Goal: Task Accomplishment & Management: Use online tool/utility

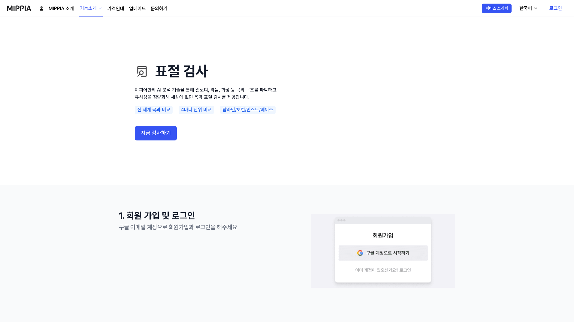
click at [168, 114] on div "전 세계 곡과 비교" at bounding box center [154, 110] width 38 height 8
click at [167, 115] on div "표절 검사 미피아만의 AI 분석 기술을 통해 멜로디, 리듬, 화성 등 곡의 구조를 파악하고 유사성을 정량화해 세상에 없던 음악 표절 검사를 제…" at bounding box center [207, 101] width 144 height 120
click at [549, 5] on link "로그인" at bounding box center [556, 8] width 22 height 17
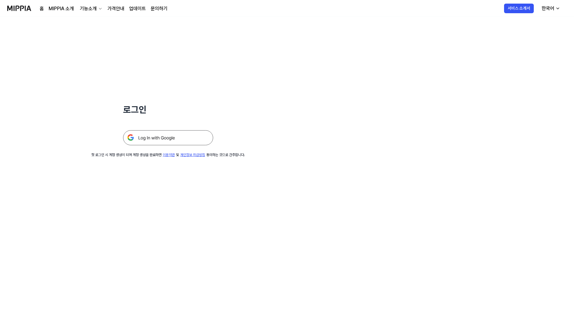
click at [189, 136] on img at bounding box center [168, 137] width 90 height 15
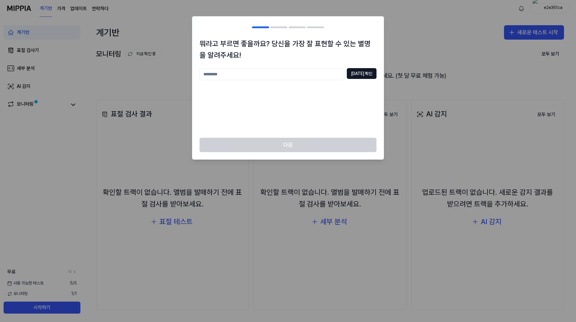
click at [353, 25] on h2 at bounding box center [288, 28] width 192 height 22
click at [399, 28] on div at bounding box center [288, 161] width 576 height 322
click at [321, 74] on input "text" at bounding box center [272, 74] width 145 height 12
type input "*"
type input "*********"
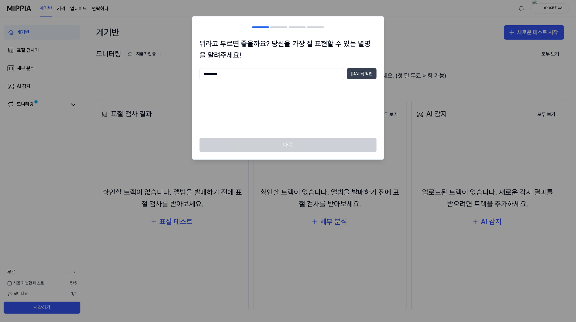
click at [368, 77] on button "중복 확인" at bounding box center [362, 73] width 30 height 11
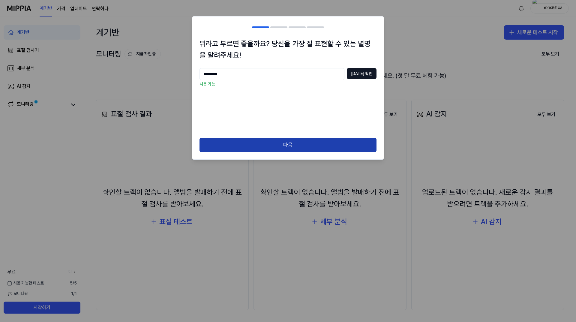
click at [311, 148] on button "다음" at bounding box center [288, 145] width 177 height 14
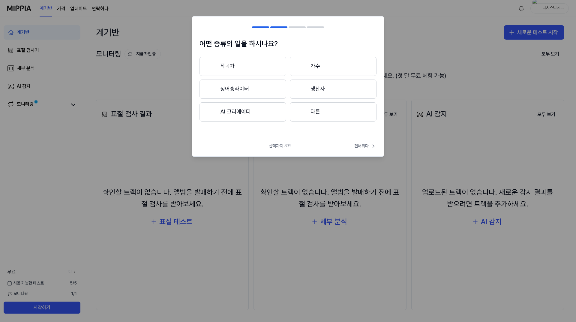
click at [302, 111] on div at bounding box center [302, 111] width 7 height 7
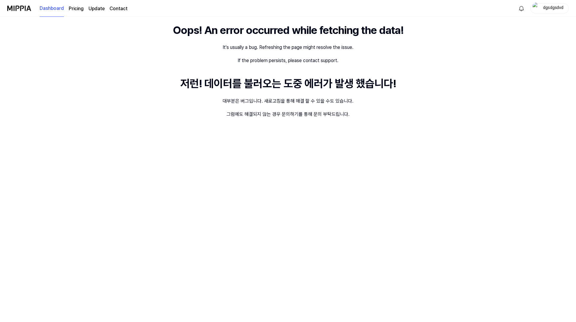
click at [276, 58] on div "If the problem persists, please contact support." at bounding box center [288, 60] width 101 height 7
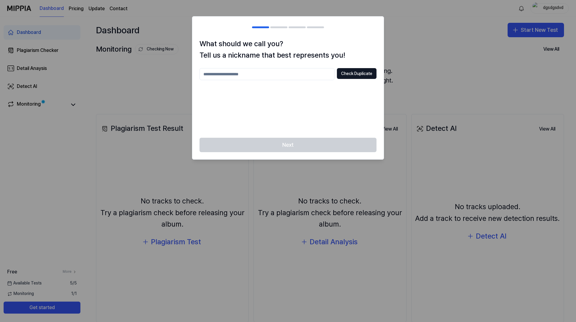
click at [301, 78] on input "text" at bounding box center [267, 74] width 135 height 12
type input "**********"
click at [366, 75] on button "Check Duplicate" at bounding box center [357, 73] width 40 height 11
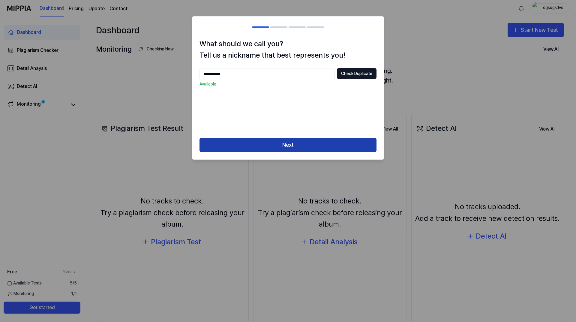
click at [317, 139] on button "Next" at bounding box center [288, 145] width 177 height 14
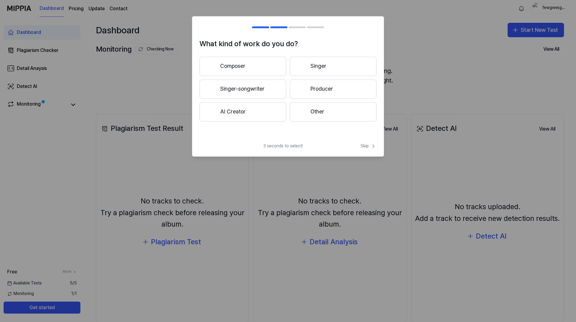
click at [310, 112] on button "Other" at bounding box center [333, 111] width 87 height 19
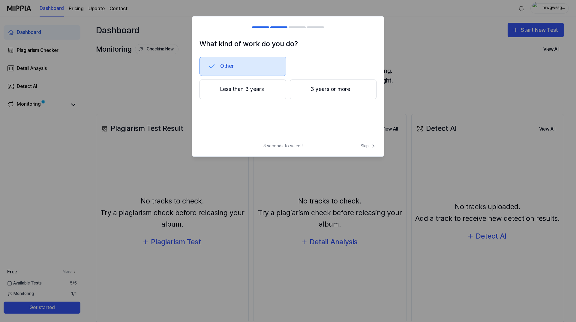
click at [267, 62] on button "Other" at bounding box center [243, 66] width 87 height 19
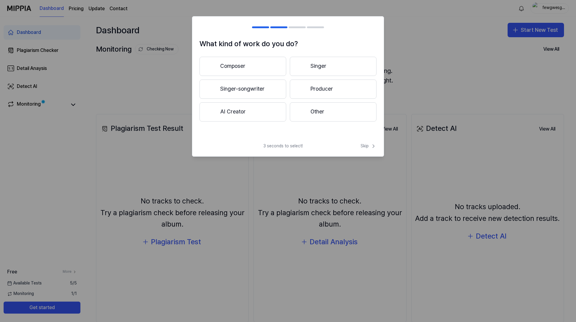
click at [332, 113] on button "Other" at bounding box center [333, 111] width 87 height 19
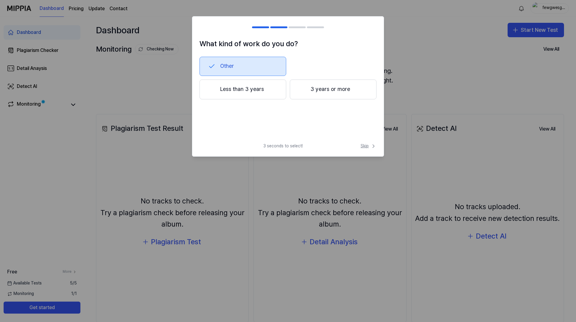
click at [370, 145] on span "Skip" at bounding box center [369, 146] width 16 height 6
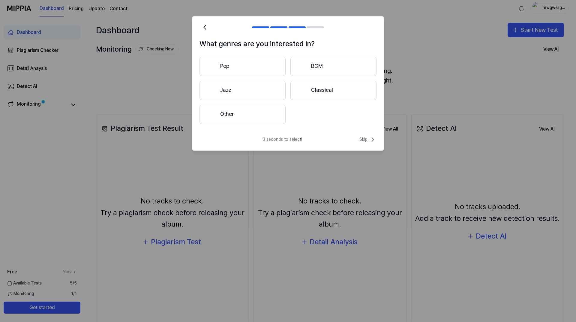
click at [361, 138] on span "Skip" at bounding box center [368, 139] width 17 height 7
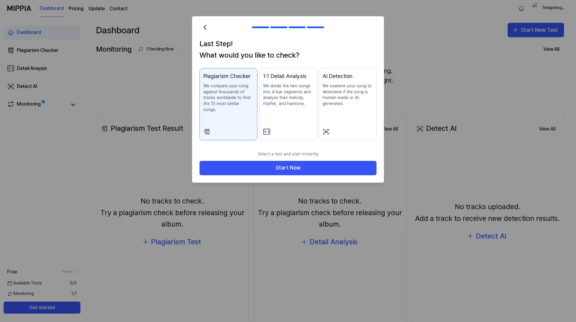
click at [339, 97] on p "We examine your song to determine if the song is Human-made or AI-generated." at bounding box center [348, 94] width 50 height 23
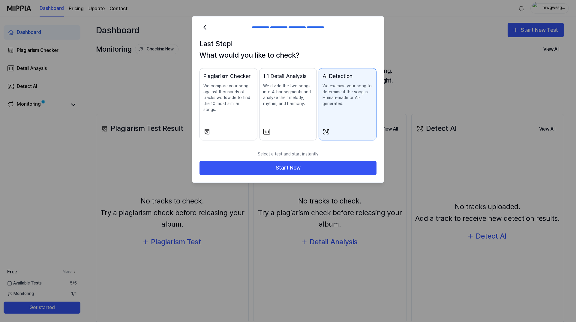
click at [224, 105] on p "We compare your song against thousands of tracks worldwide to find the 10 most …" at bounding box center [229, 97] width 50 height 29
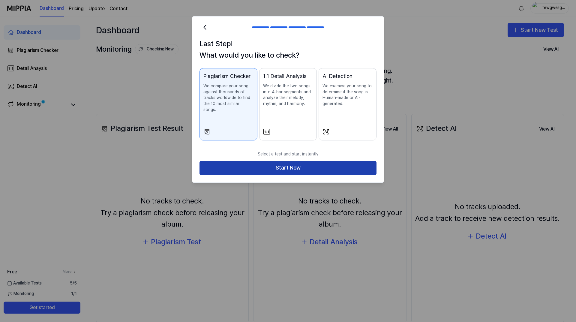
click at [302, 163] on button "Start Now" at bounding box center [288, 168] width 177 height 14
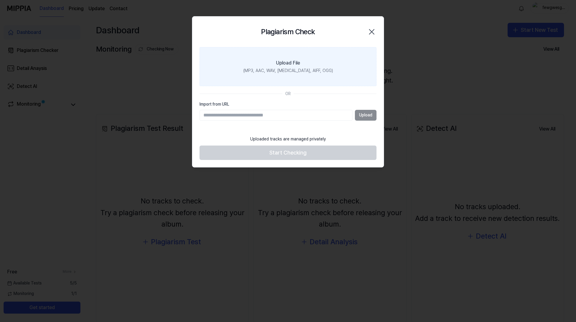
click at [299, 66] on div "Upload File" at bounding box center [288, 62] width 24 height 7
click at [0, 0] on input "Upload File (MP3, AAC, WAV, FLAC, AIFF, OGG)" at bounding box center [0, 0] width 0 height 0
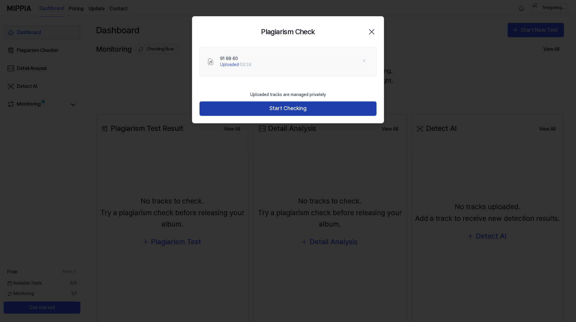
click at [321, 112] on button "Start Checking" at bounding box center [288, 108] width 177 height 14
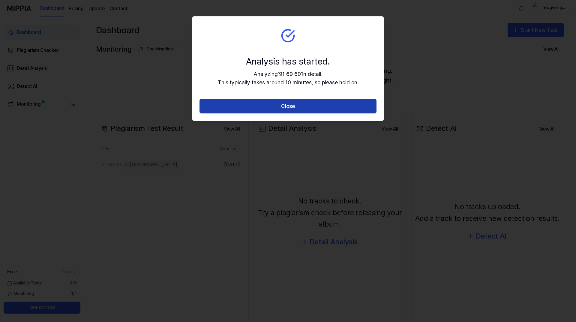
click at [313, 106] on button "Close" at bounding box center [288, 106] width 177 height 14
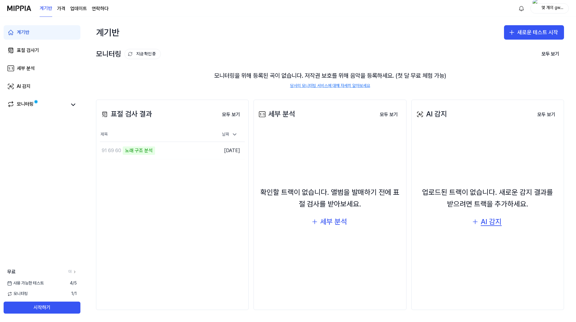
click at [491, 224] on font "AI 감지" at bounding box center [491, 221] width 21 height 9
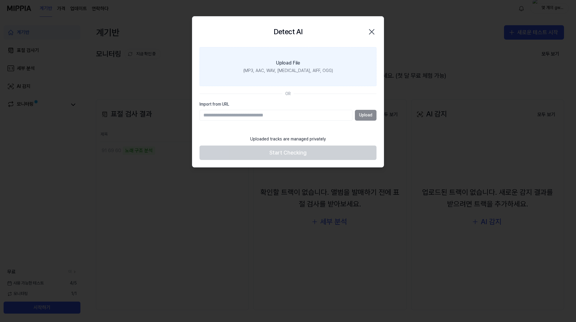
click at [313, 77] on label "Upload File (MP3, AAC, WAV, FLAC, AIFF, OGG)" at bounding box center [288, 66] width 177 height 39
click at [322, 65] on label "파일 업로드 (MP3, AAC, WAV, FLAC, AIFF, OGG)" at bounding box center [288, 66] width 177 height 39
click at [0, 0] on input "파일 업로드 (MP3, AAC, WAV, FLAC, AIFF, OGG)" at bounding box center [0, 0] width 0 height 0
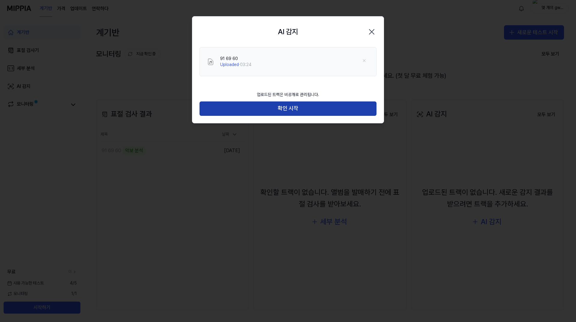
click at [303, 108] on button "확인 시작" at bounding box center [288, 108] width 177 height 14
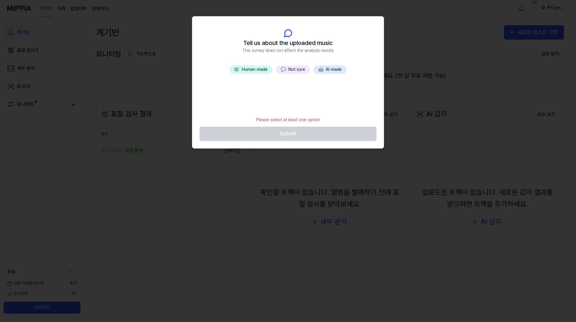
click at [442, 117] on div at bounding box center [288, 161] width 576 height 322
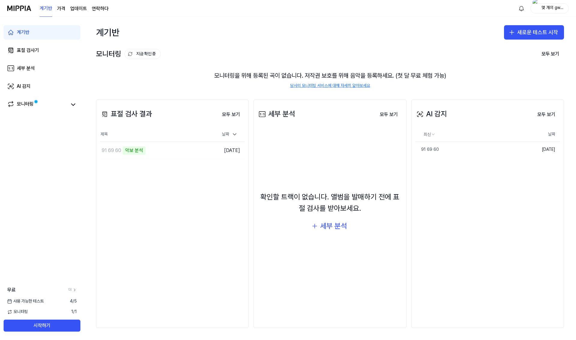
click at [572, 87] on div "모니터링 지금 확인 중 모두 보기 모니터링 모니터링을 위해 등록된 곡이 없습니다. 저작권 보호를 위해 음악을 등록하세요. (첫 달 무료 체험 …" at bounding box center [330, 68] width 492 height 40
click at [569, 100] on div "표절 검사 결과 모두 보기 표절 검사 결과 제목 날짜 91 69 60 악보 분석 결과로 이동 2025년 9월 19일 모두 보기 세부 분석 모두…" at bounding box center [330, 214] width 492 height 253
click at [72, 106] on icon at bounding box center [73, 104] width 7 height 7
click at [137, 152] on font "악보 분석" at bounding box center [134, 151] width 18 height 6
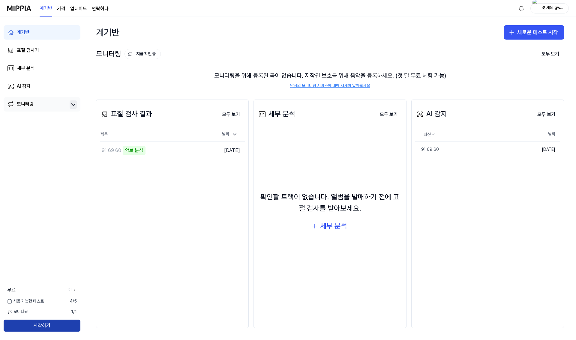
click at [59, 322] on button "시작하기" at bounding box center [42, 326] width 77 height 12
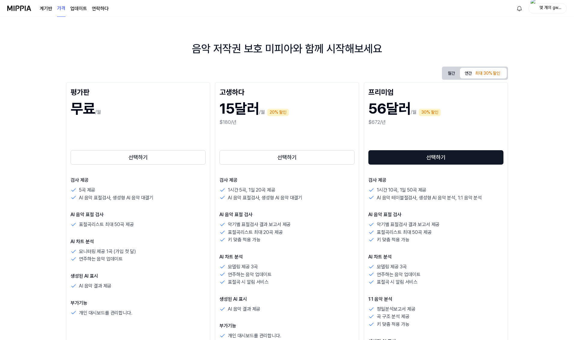
click at [180, 45] on div "음악 저작권 보호 미피아와 함께 시작해보세요" at bounding box center [287, 49] width 574 height 16
click at [150, 129] on div "선택하기" at bounding box center [138, 147] width 135 height 38
click at [202, 123] on div "무료 /월" at bounding box center [138, 111] width 135 height 31
click at [146, 160] on font "선택하기" at bounding box center [138, 157] width 19 height 6
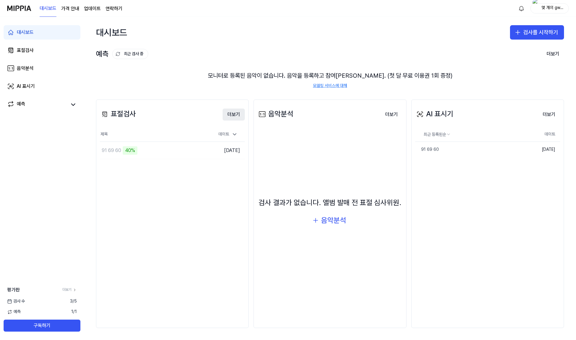
click at [237, 112] on font "더보기" at bounding box center [234, 115] width 13 height 6
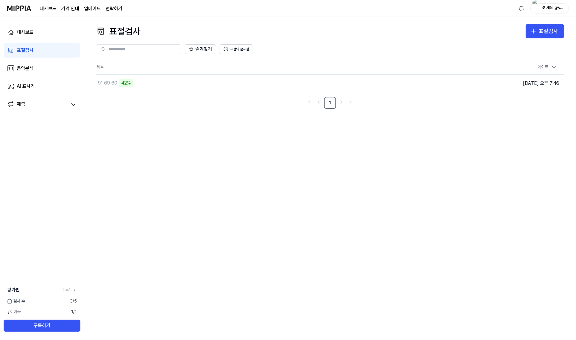
click at [36, 54] on link "표절검사" at bounding box center [42, 50] width 77 height 14
click at [35, 69] on link "음악분석" at bounding box center [42, 68] width 77 height 14
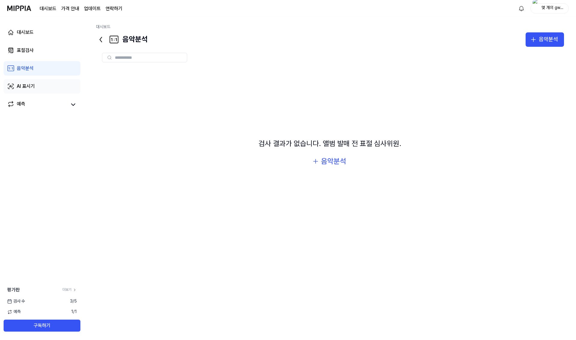
click at [32, 81] on link "AI 표시기" at bounding box center [42, 86] width 77 height 14
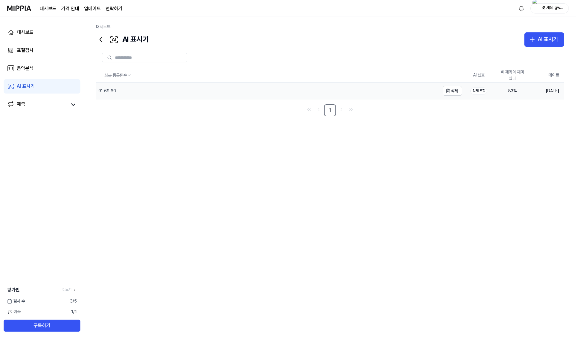
click at [352, 90] on div "91 69 60" at bounding box center [268, 91] width 344 height 17
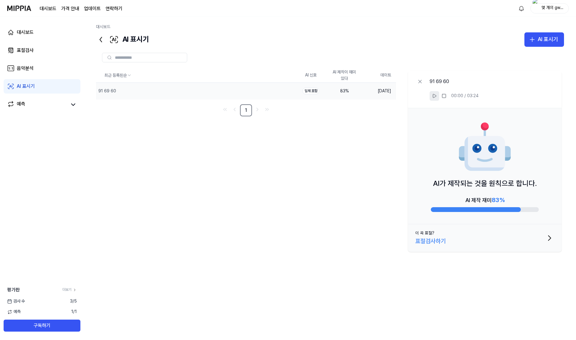
click at [435, 98] on icon at bounding box center [434, 96] width 5 height 5
click at [436, 99] on button at bounding box center [435, 96] width 10 height 10
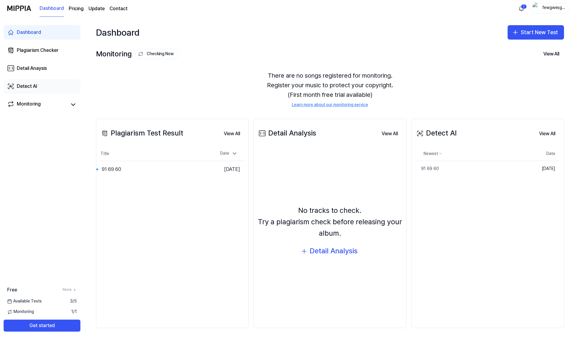
click at [34, 87] on div "Detect AI" at bounding box center [27, 86] width 20 height 7
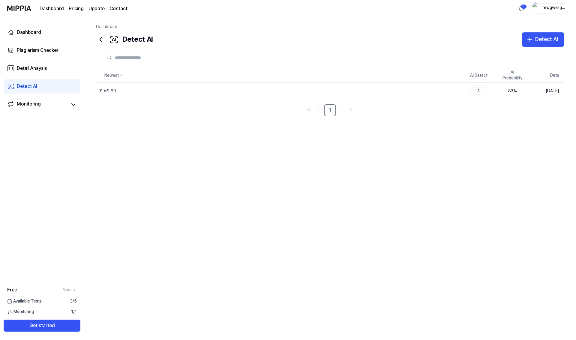
drag, startPoint x: 462, startPoint y: 71, endPoint x: 528, endPoint y: 107, distance: 75.0
click at [528, 107] on div "Newest AI Detect AI Probability Date 91 69 60 Delete AI 83 % Sep 19, 2025 1" at bounding box center [330, 92] width 468 height 48
drag, startPoint x: 526, startPoint y: 79, endPoint x: 506, endPoint y: 78, distance: 19.8
click at [506, 78] on th "AI Probability" at bounding box center [513, 75] width 34 height 14
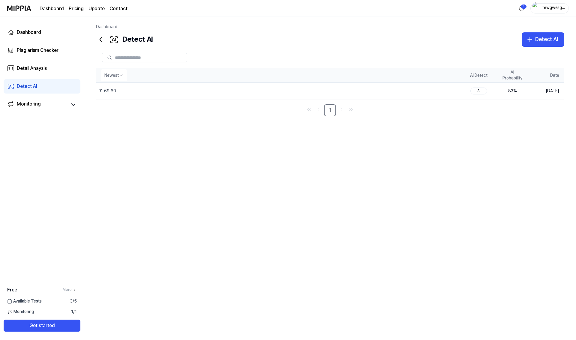
drag, startPoint x: 503, startPoint y: 78, endPoint x: 525, endPoint y: 80, distance: 22.0
click at [525, 80] on th "AI Probability" at bounding box center [513, 75] width 34 height 14
drag, startPoint x: 471, startPoint y: 77, endPoint x: 553, endPoint y: 72, distance: 82.7
click at [553, 72] on tr "Newest AI Detect AI Probability Date" at bounding box center [330, 75] width 468 height 14
click at [44, 48] on link "표절 검사기" at bounding box center [42, 50] width 77 height 14
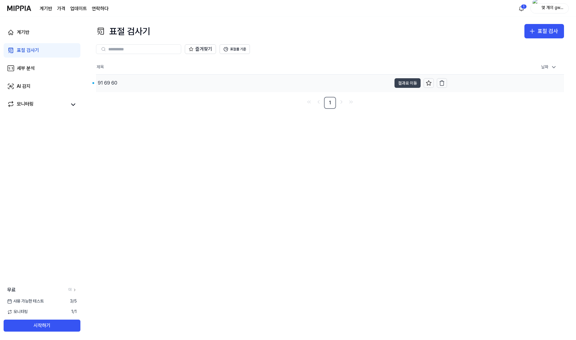
click at [405, 84] on font "결과로 이동" at bounding box center [407, 83] width 19 height 5
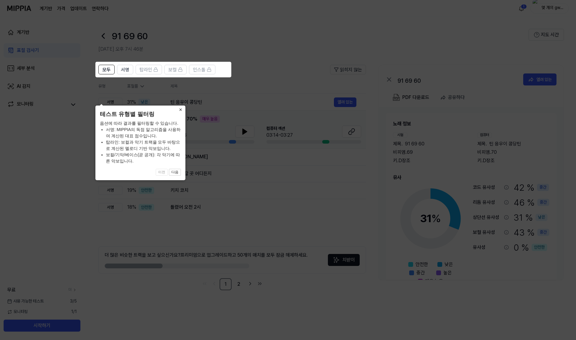
click at [181, 107] on font "×" at bounding box center [180, 110] width 3 height 6
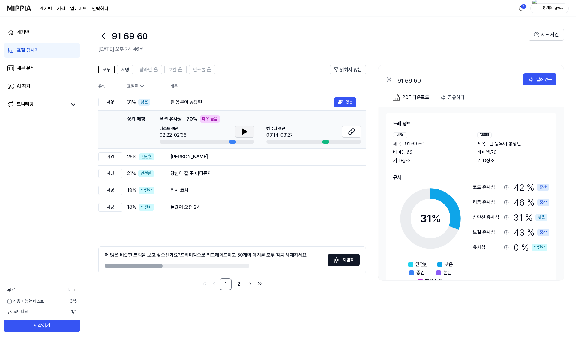
click at [241, 129] on icon at bounding box center [244, 131] width 7 height 7
click at [248, 132] on icon at bounding box center [244, 131] width 7 height 7
click at [249, 130] on button at bounding box center [244, 132] width 19 height 12
click at [353, 131] on icon at bounding box center [351, 131] width 7 height 7
click at [222, 133] on div "테스트 섹션 02:31/02:36" at bounding box center [207, 132] width 95 height 13
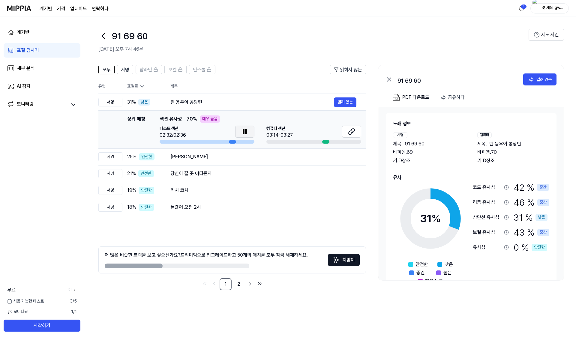
click at [243, 134] on icon at bounding box center [244, 131] width 7 height 7
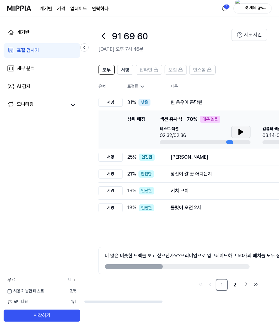
click at [239, 130] on icon at bounding box center [241, 131] width 4 height 5
click at [239, 130] on icon at bounding box center [239, 131] width 1 height 5
click at [233, 250] on div "더 많은 비슷한 트랙을 보고 싶으신가요? 프리미엄으로 업그레이드하고 50개의 매치를 모두 잠금 해제하세요. 치받이" at bounding box center [227, 260] width 259 height 27
click at [246, 235] on div "모두 서명 탑라인 보컬 인스톨 읽히지 않는 모두 서명 탑라인 보컬 인스톨 유형 표절률 제목 높은 비율 읽히지 않는 서명 31 % 낮은 틴 응우…" at bounding box center [227, 178] width 259 height 226
click at [246, 228] on div "모두 서명 탑라인 보컬 인스톨 읽히지 않는 모두 서명 탑라인 보컬 인스톨 유형 표절률 제목 높은 비율 읽히지 않는 서명 31 % 낮은 틴 응우…" at bounding box center [227, 178] width 259 height 226
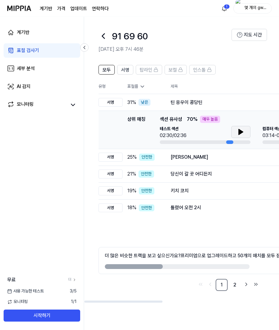
click at [259, 244] on div "모두 서명 탑라인 보컬 인스톨 읽히지 않는 모두 서명 탑라인 보컬 인스톨 유형 표절률 제목 높은 비율 읽히지 않는 서명 31 % 낮은 틴 응우…" at bounding box center [227, 178] width 259 height 226
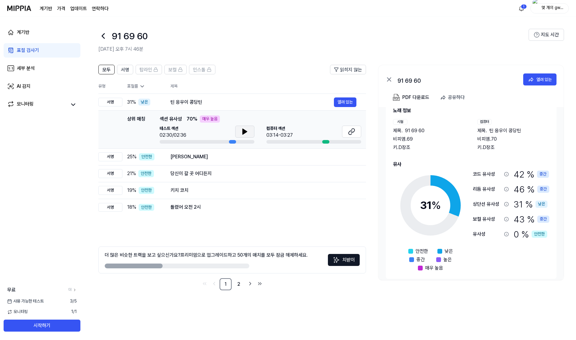
scroll to position [18, 0]
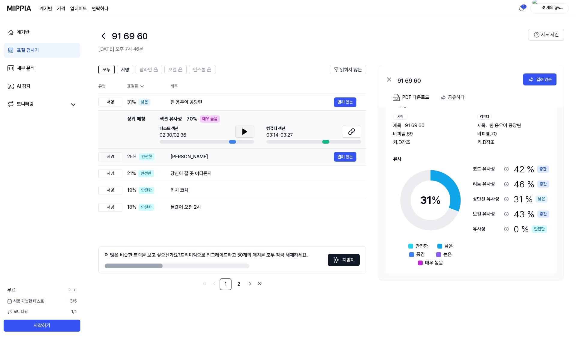
click at [303, 160] on div "아마탄 카니어" at bounding box center [253, 156] width 164 height 7
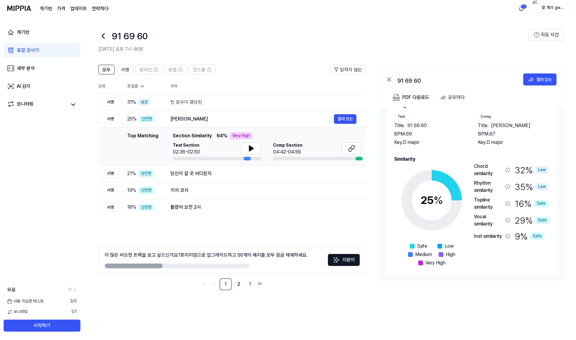
scroll to position [0, 0]
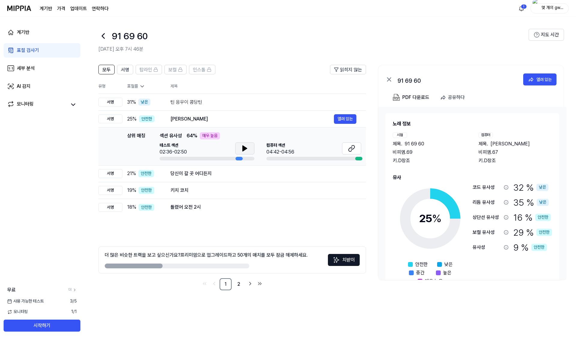
click at [240, 149] on button at bounding box center [244, 149] width 19 height 12
click at [247, 146] on icon at bounding box center [244, 148] width 7 height 7
click at [262, 103] on div "틴 응우이 콩당틴" at bounding box center [253, 102] width 164 height 7
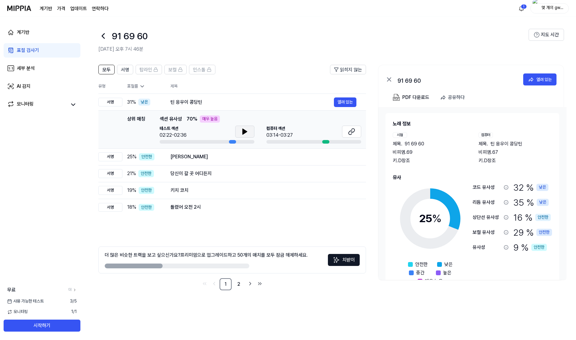
click at [244, 129] on icon at bounding box center [244, 131] width 7 height 7
click at [243, 129] on icon at bounding box center [244, 131] width 7 height 7
click at [243, 162] on div "아마탄 카니어 열려 있는" at bounding box center [264, 157] width 186 height 10
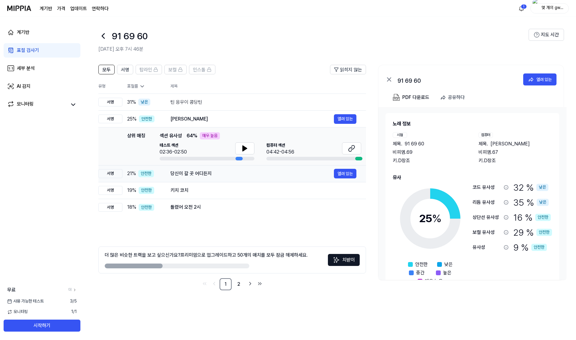
click at [245, 171] on div "당신이 갈 곳 어디든지" at bounding box center [253, 173] width 164 height 7
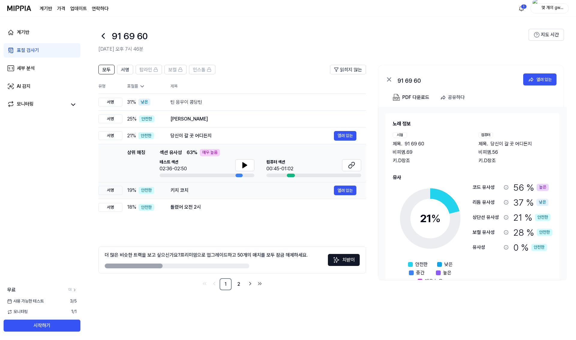
click at [242, 188] on div "키치 코치" at bounding box center [253, 190] width 164 height 7
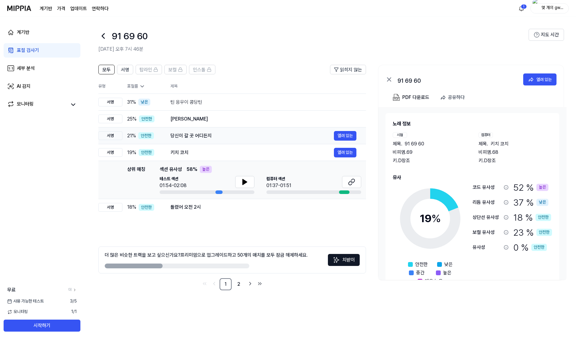
click at [243, 133] on div "당신이 갈 곳 어디든지" at bounding box center [253, 135] width 164 height 7
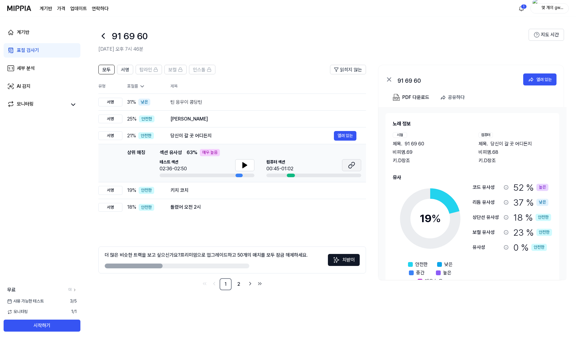
click at [349, 165] on icon at bounding box center [351, 165] width 7 height 7
click at [0, 160] on div "계기반 표절 검사기 세부 분석 AI 감지 모니터링 무료 더 사용 가능한 테스트 3 / 5 모니터링 1 / 1 시작하기" at bounding box center [42, 179] width 84 height 324
click at [37, 82] on link "AI 감지" at bounding box center [42, 86] width 77 height 14
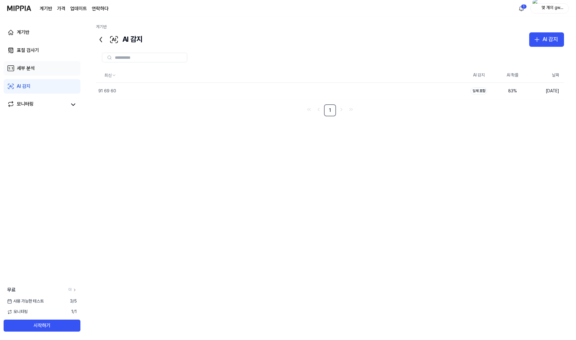
click at [43, 72] on link "세부 분석" at bounding box center [42, 68] width 77 height 14
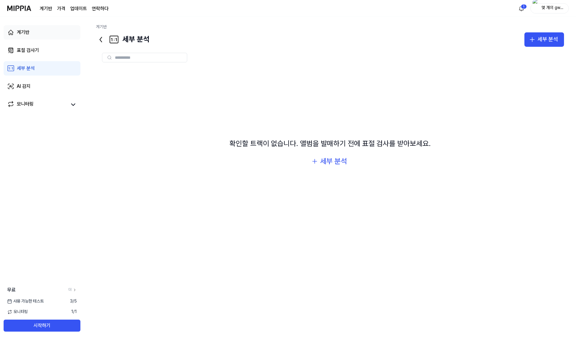
click at [30, 30] on link "계기반" at bounding box center [42, 32] width 77 height 14
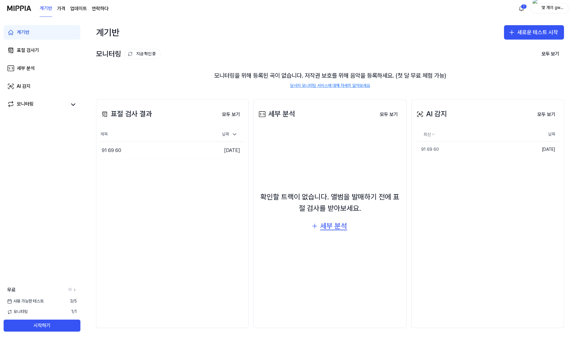
click at [328, 225] on font "세부 분석" at bounding box center [333, 226] width 27 height 9
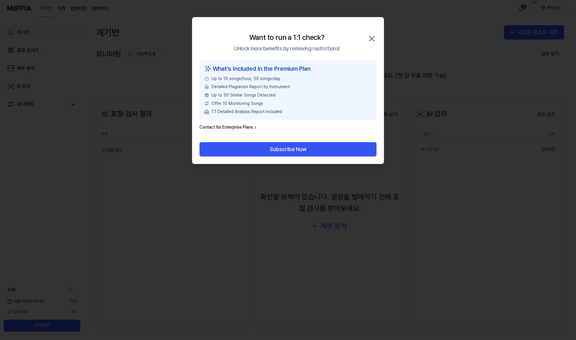
click at [371, 38] on icon "button" at bounding box center [372, 38] width 5 height 5
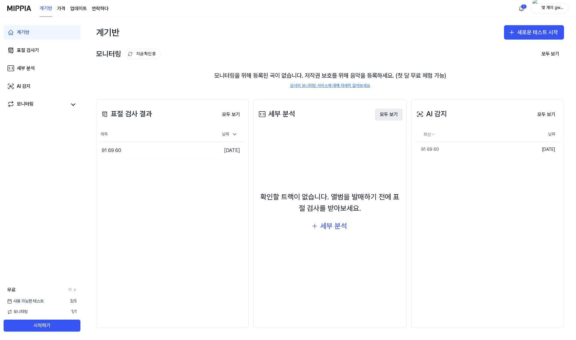
click at [397, 116] on font "모두 보기" at bounding box center [389, 115] width 18 height 6
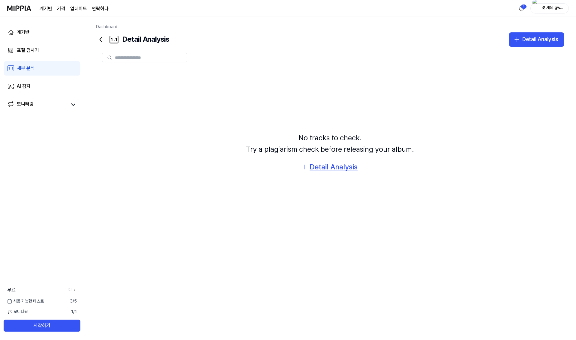
click at [319, 168] on button "Detail Analysis" at bounding box center [330, 167] width 67 height 14
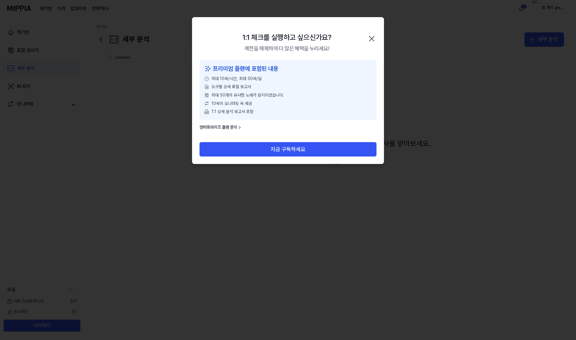
click at [380, 37] on div "1:1 체크를 실행하고 싶으신가요? 제한을 해제하여 더 많은 혜택을 누리세요! 닫다" at bounding box center [288, 38] width 192 height 43
click at [370, 41] on icon "button" at bounding box center [372, 39] width 10 height 10
